Goal: Task Accomplishment & Management: Complete application form

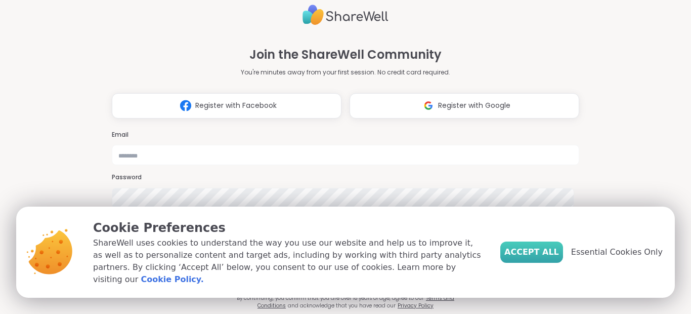
click at [544, 257] on span "Accept All" at bounding box center [532, 252] width 55 height 12
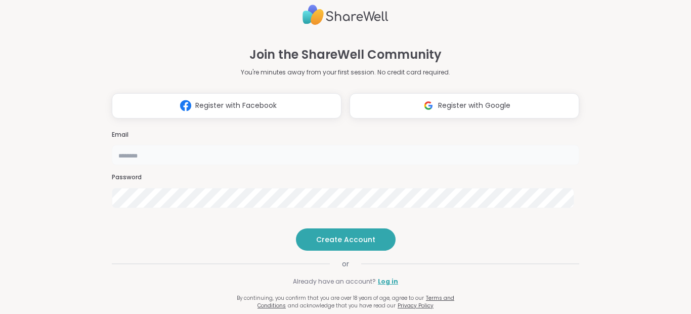
click at [306, 145] on input "email" at bounding box center [346, 155] width 468 height 20
type input "**********"
